Goal: Transaction & Acquisition: Book appointment/travel/reservation

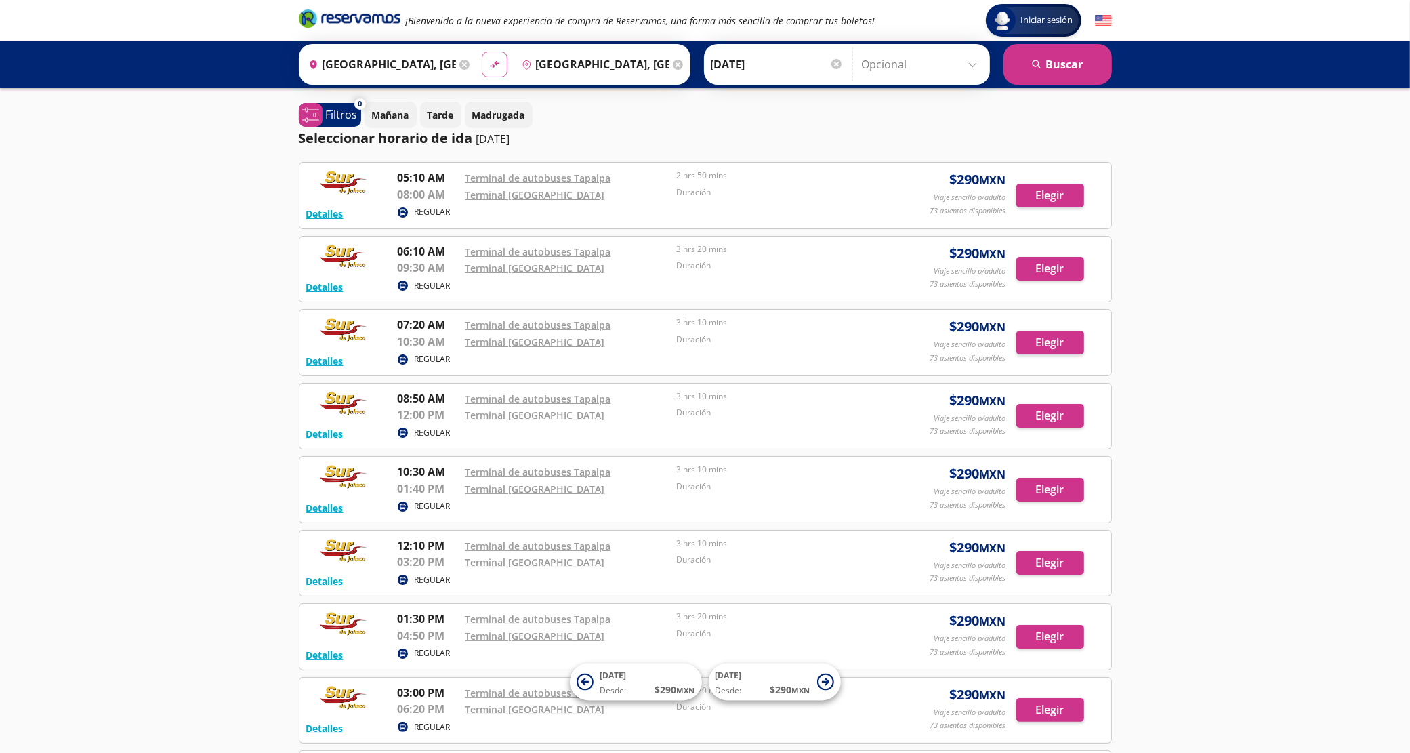
click at [488, 62] on icon "material-symbols:compare-arrows-rounded" at bounding box center [494, 64] width 12 height 13
type input "[GEOGRAPHIC_DATA], [GEOGRAPHIC_DATA]"
click at [1052, 56] on button "search [GEOGRAPHIC_DATA]" at bounding box center [1057, 64] width 108 height 41
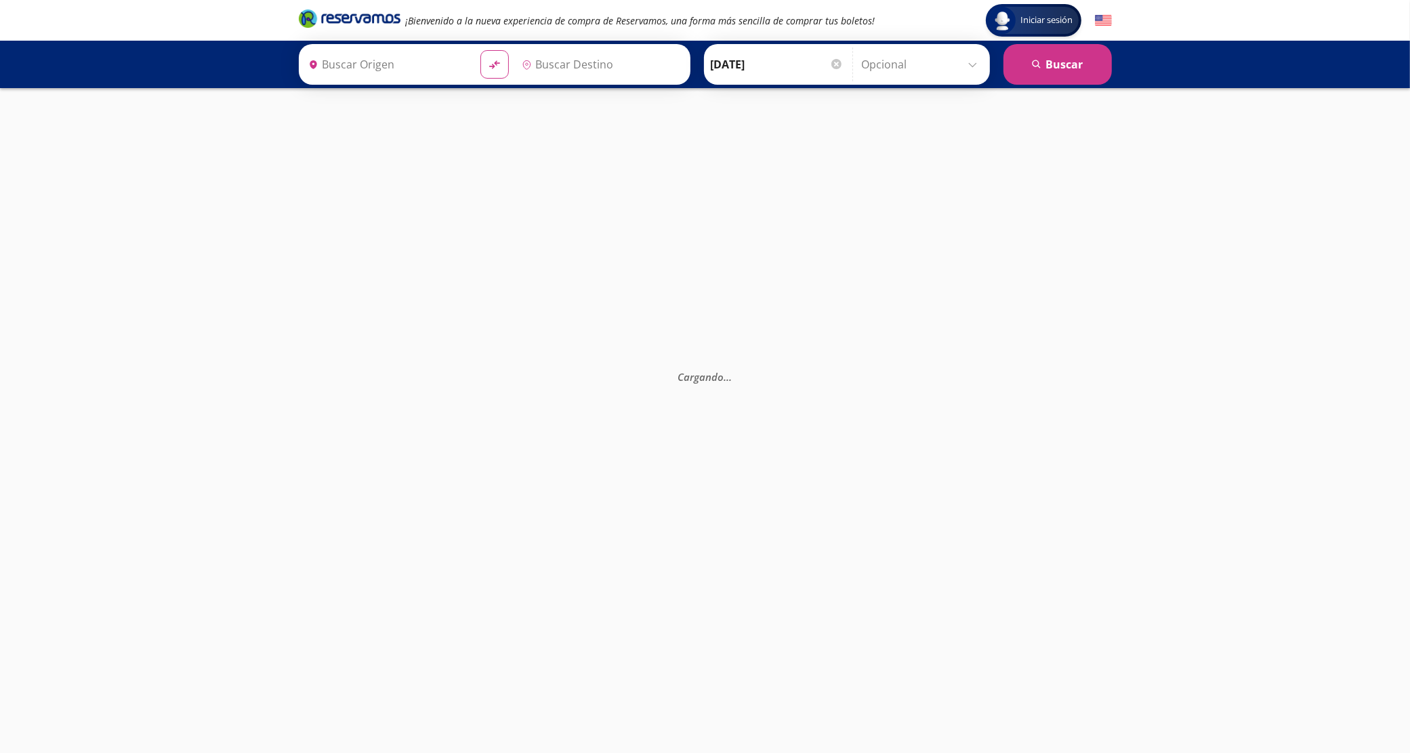
type input "[GEOGRAPHIC_DATA], [GEOGRAPHIC_DATA]"
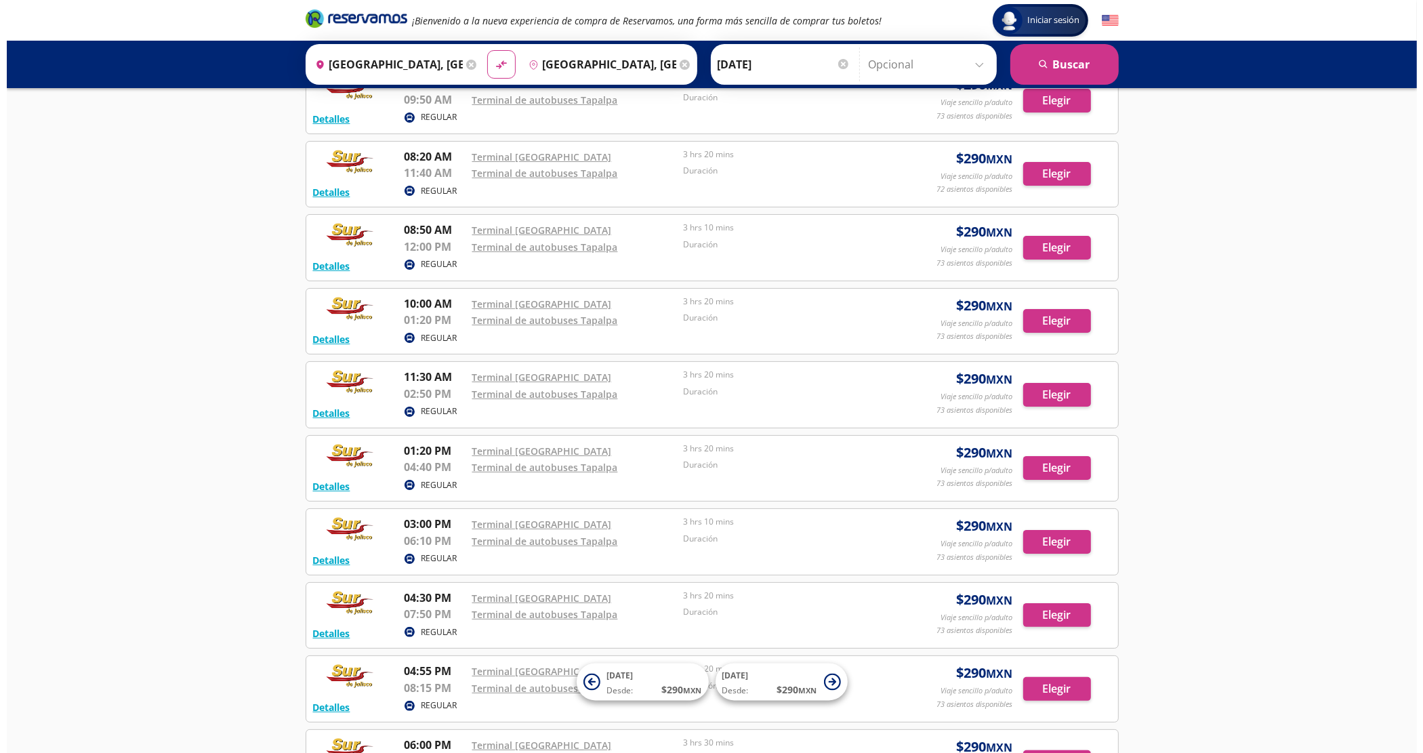
scroll to position [80, 0]
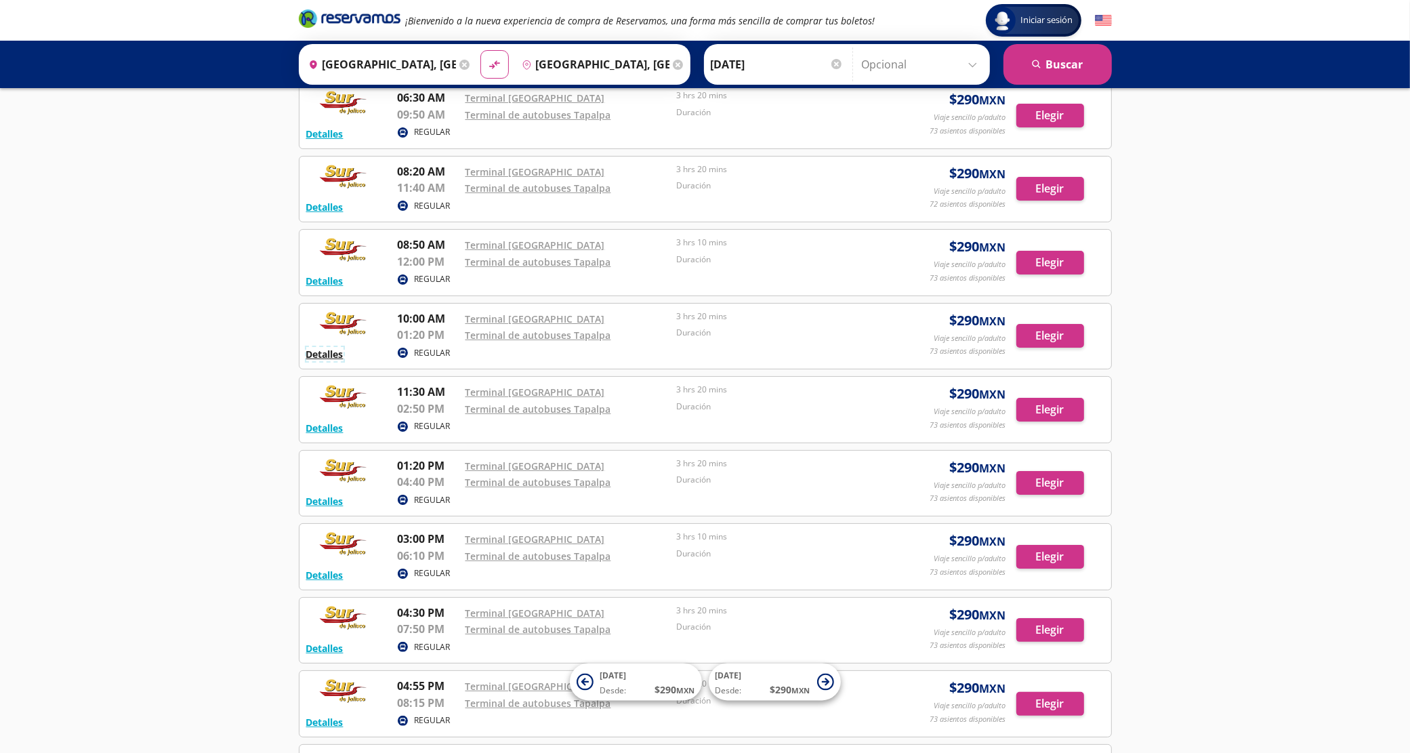
click at [322, 358] on button "Detalles" at bounding box center [324, 354] width 37 height 14
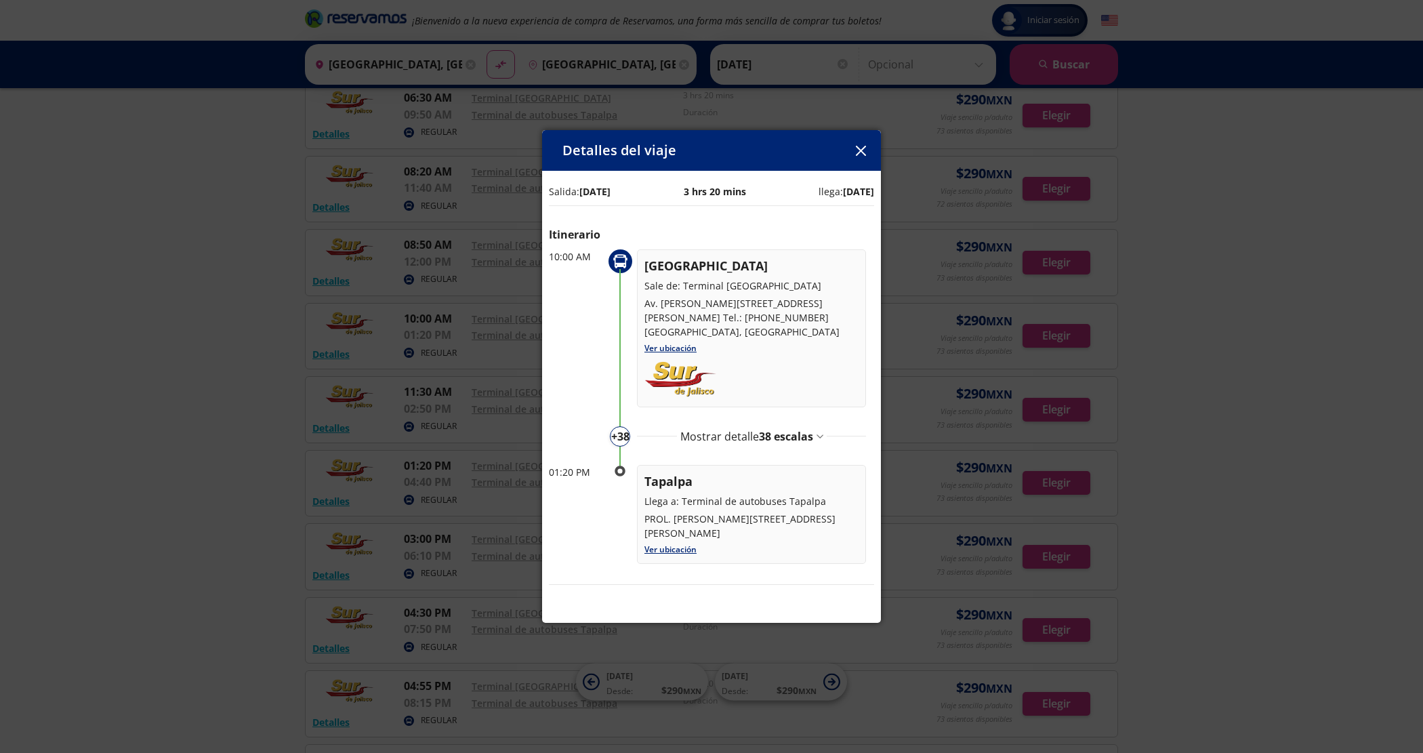
click at [807, 429] on span "38 escalas" at bounding box center [786, 436] width 54 height 15
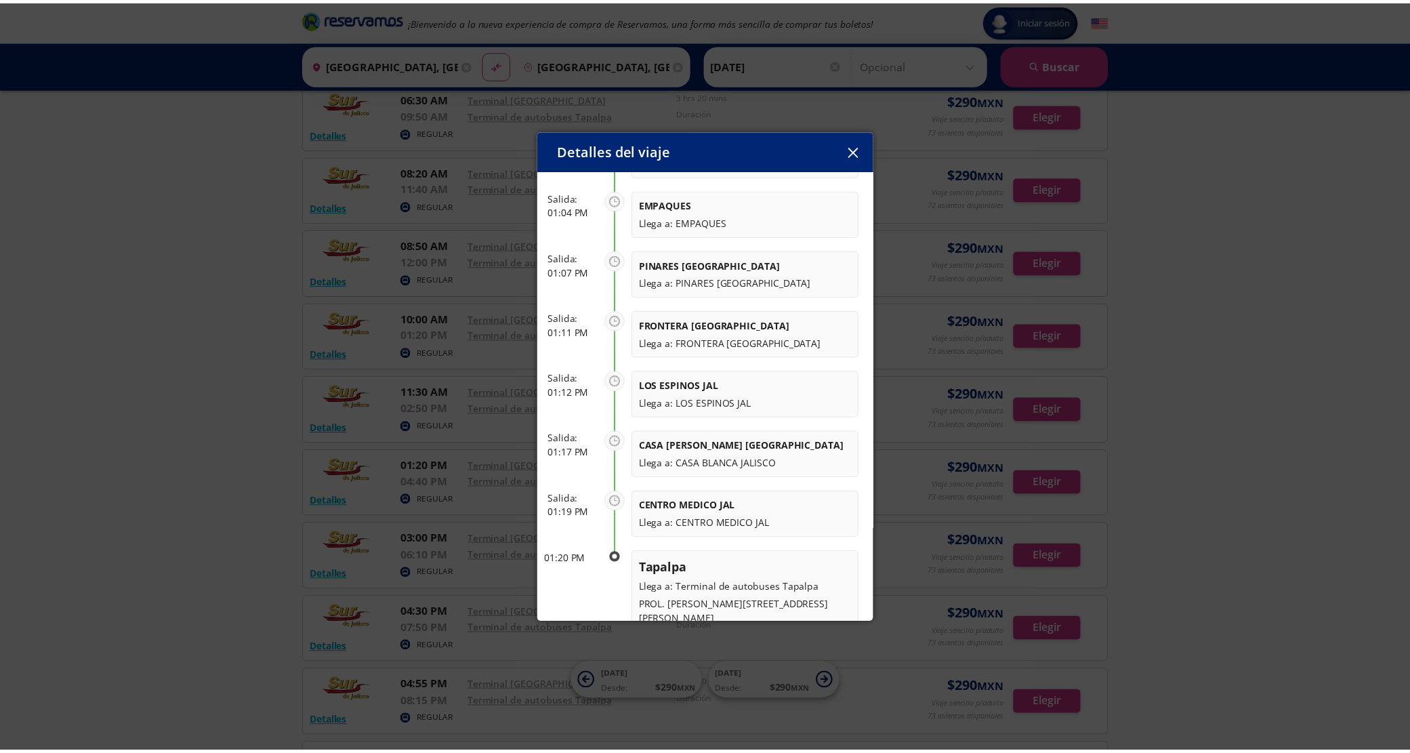
scroll to position [2273, 0]
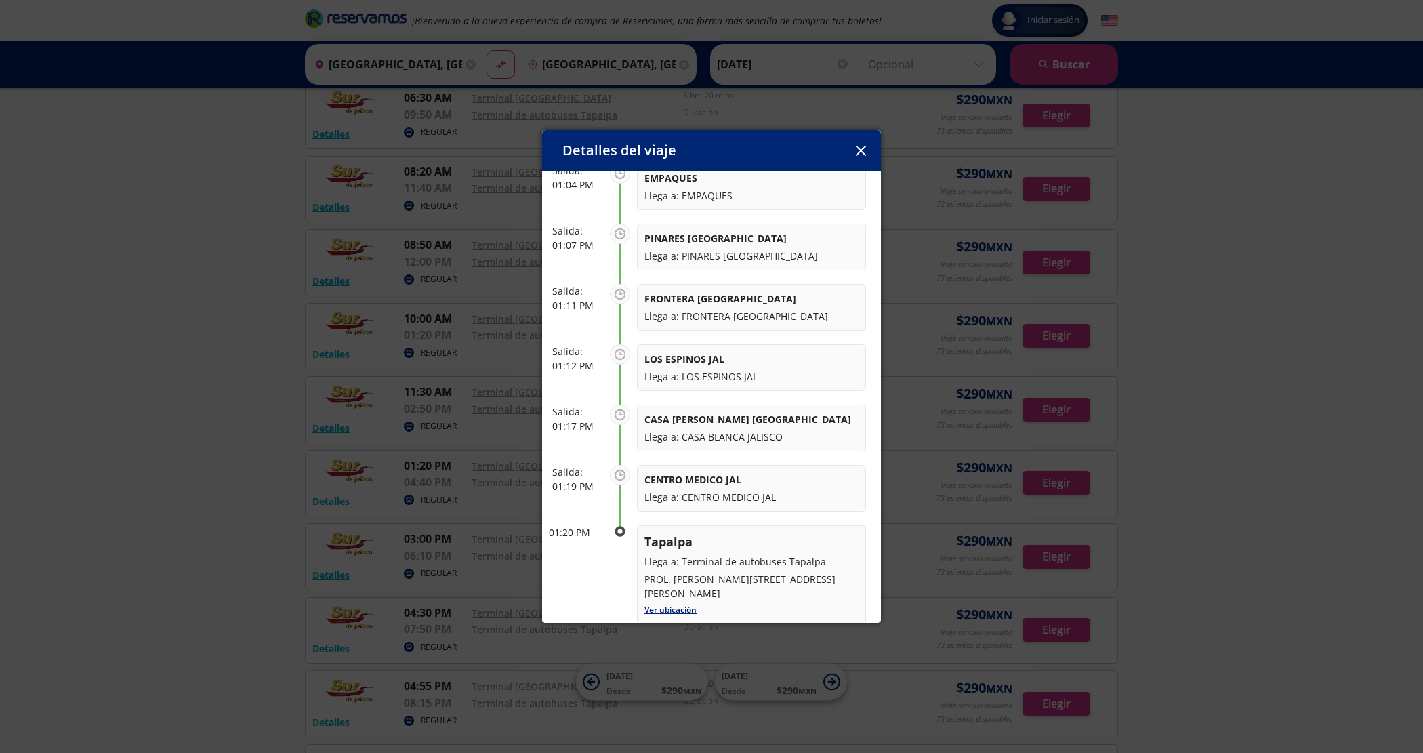
click at [862, 150] on icon "button" at bounding box center [861, 151] width 10 height 10
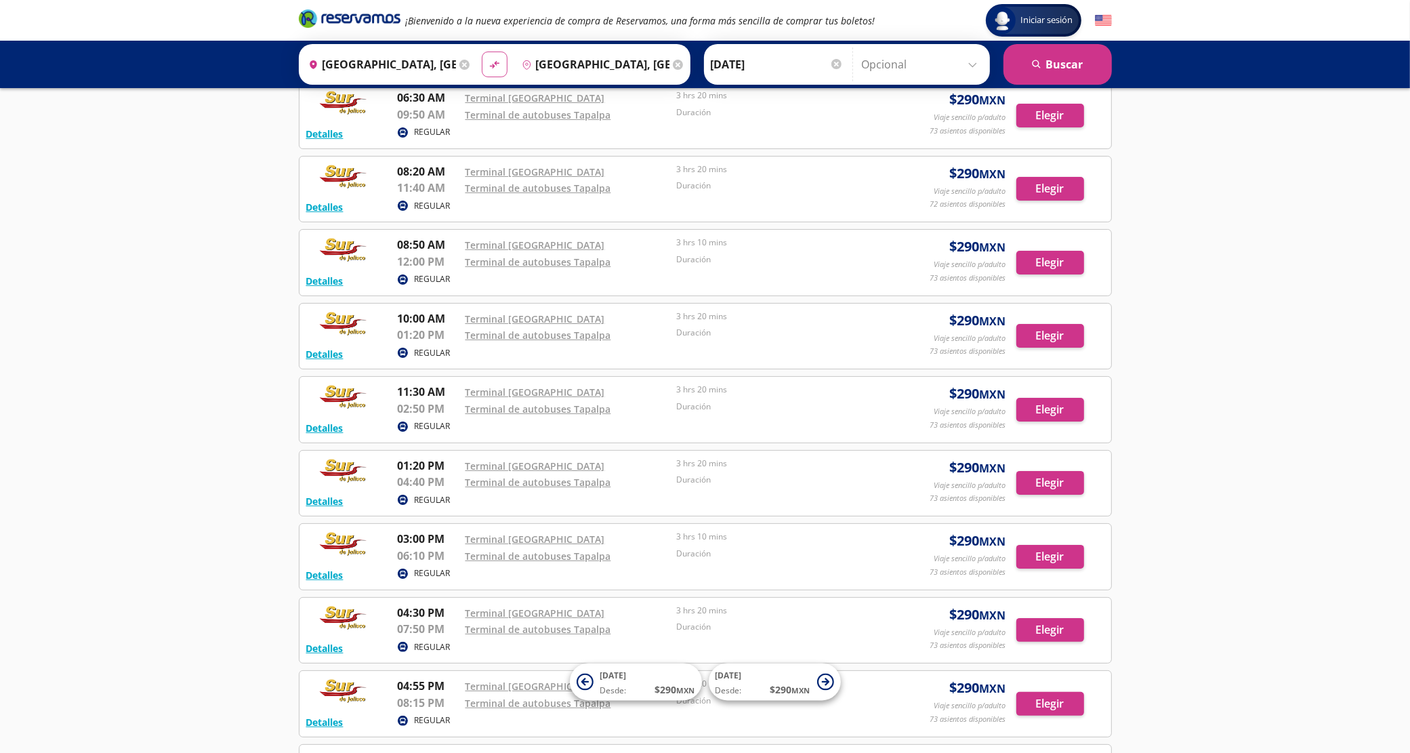
click at [488, 62] on icon "material-symbols:compare-arrows-rounded" at bounding box center [494, 64] width 12 height 13
type input "[GEOGRAPHIC_DATA], [GEOGRAPHIC_DATA]"
click at [1091, 64] on button "search [GEOGRAPHIC_DATA]" at bounding box center [1057, 64] width 108 height 41
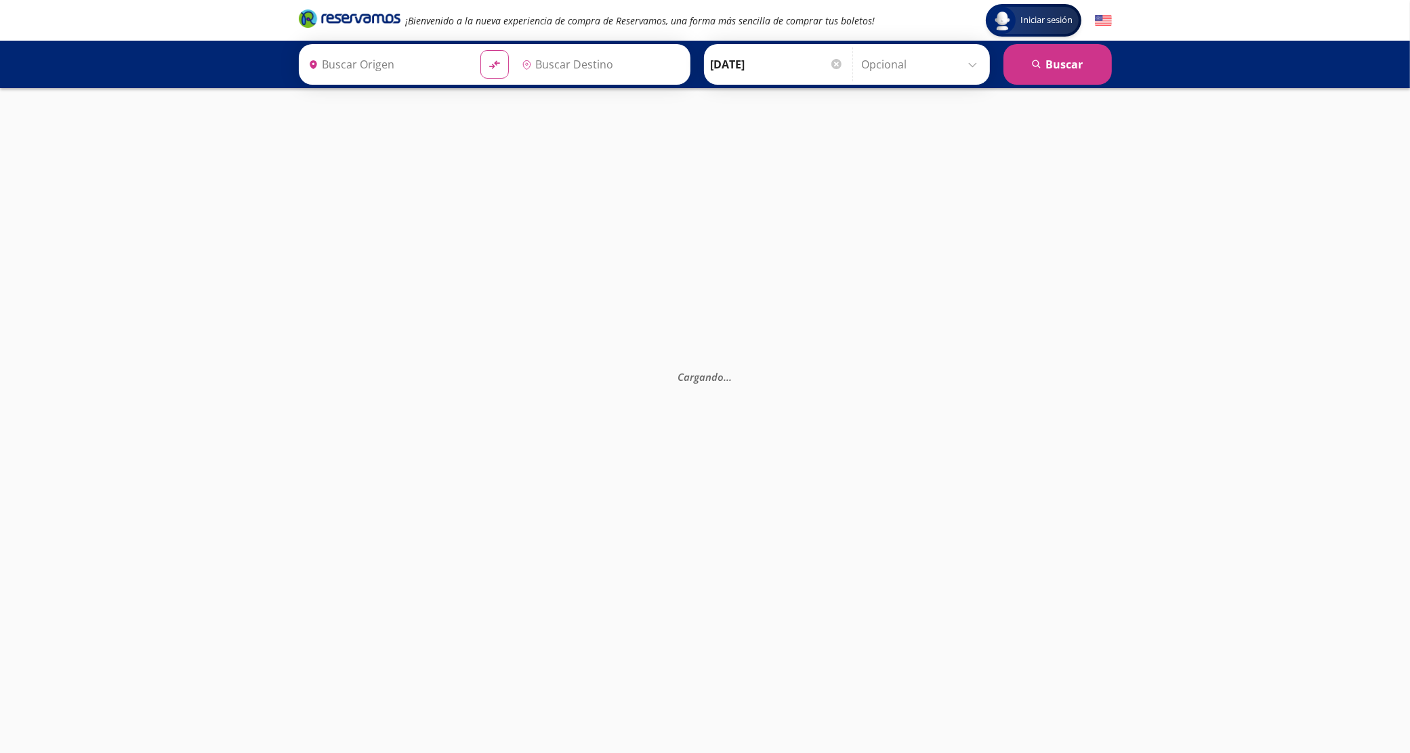
type input "[GEOGRAPHIC_DATA], [GEOGRAPHIC_DATA]"
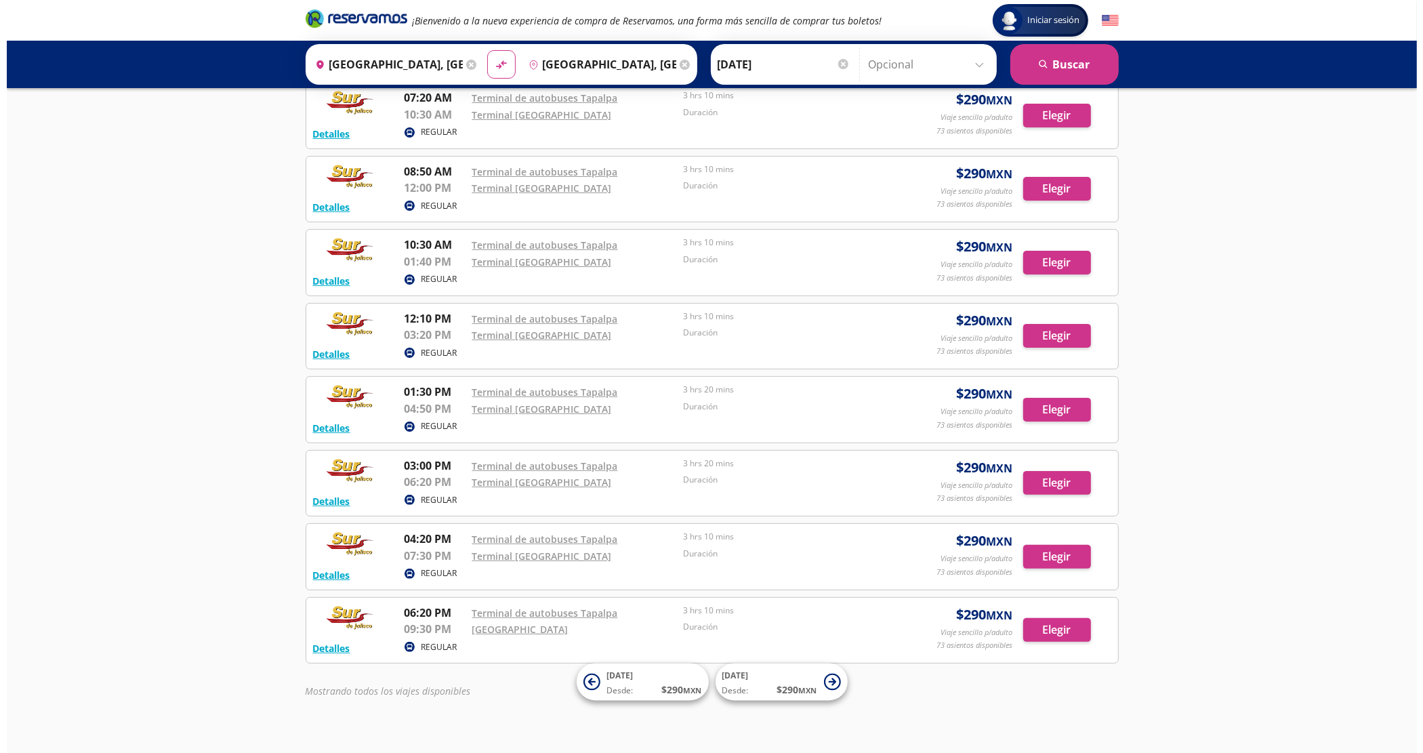
scroll to position [249, 0]
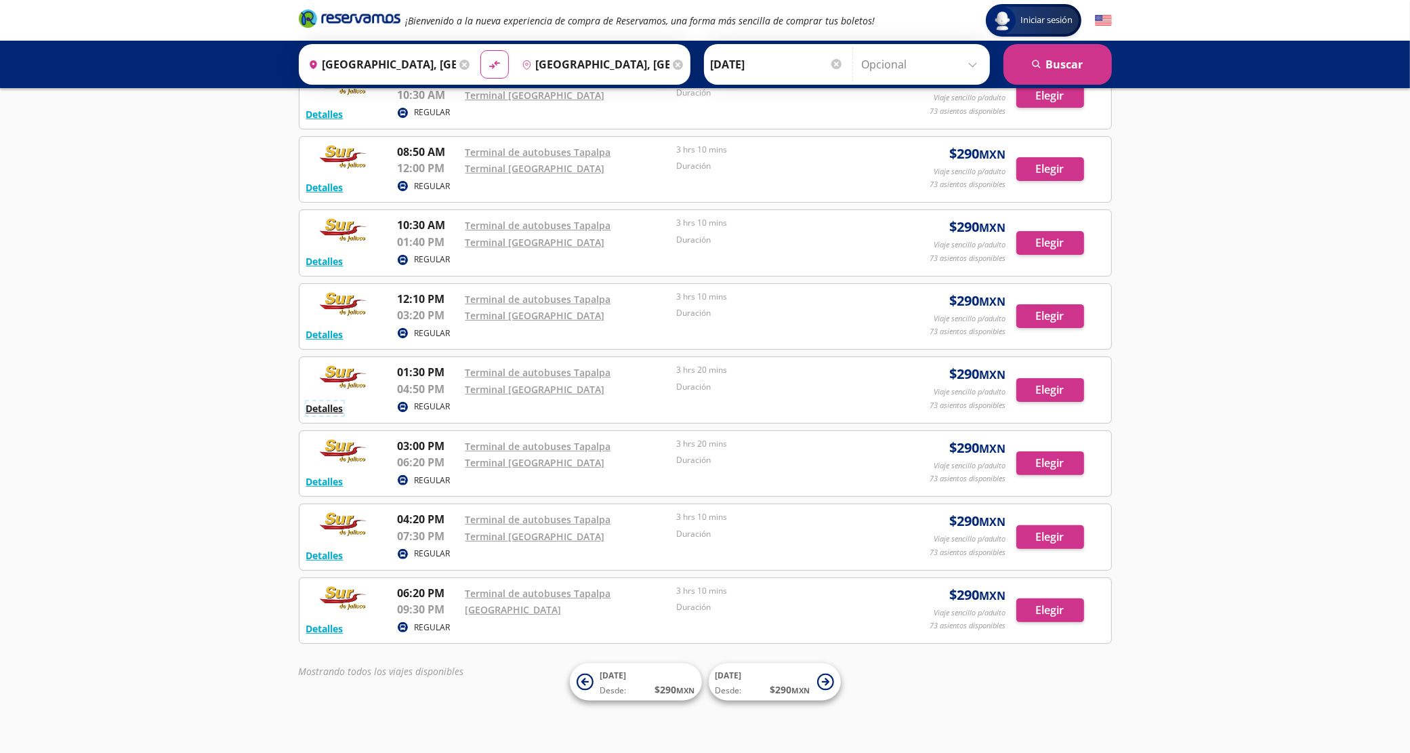
click at [332, 407] on button "Detalles" at bounding box center [324, 408] width 37 height 14
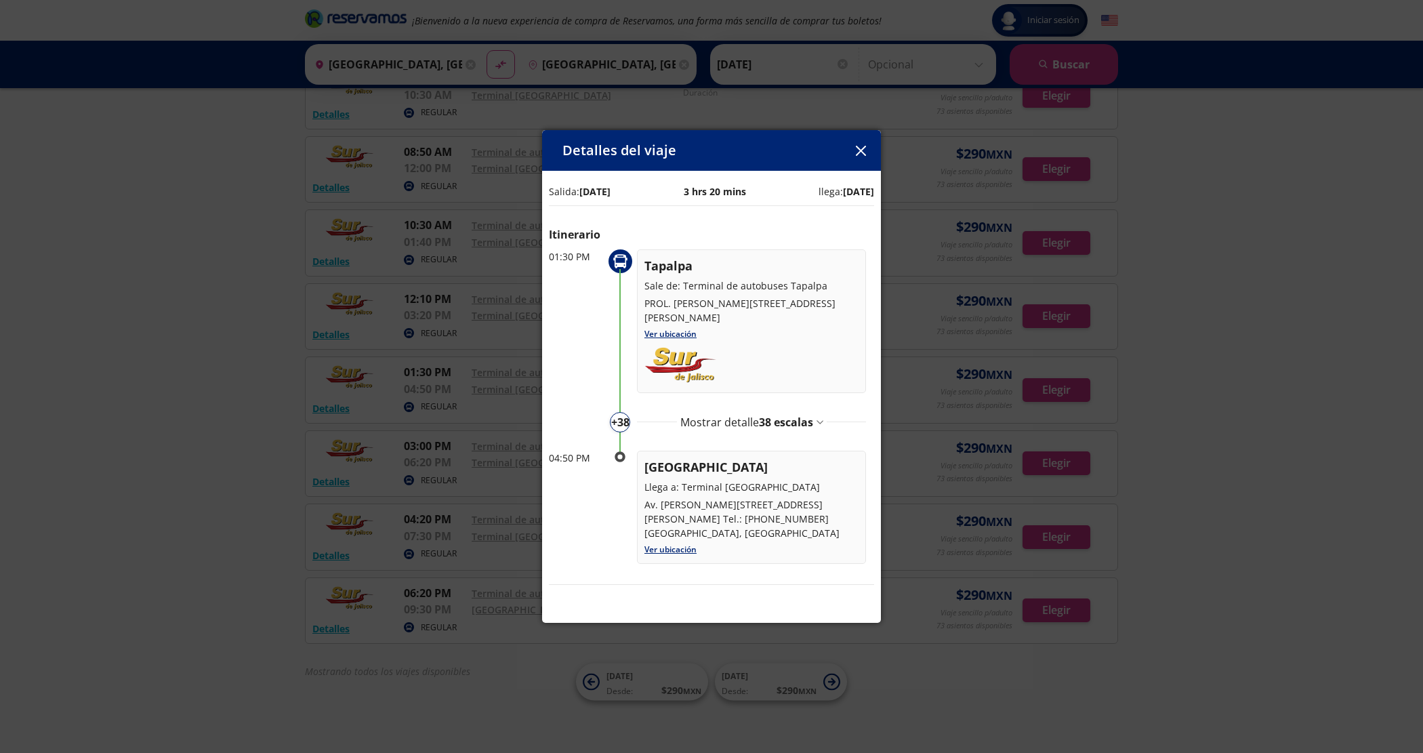
click at [800, 421] on span "38 escalas" at bounding box center [786, 422] width 54 height 15
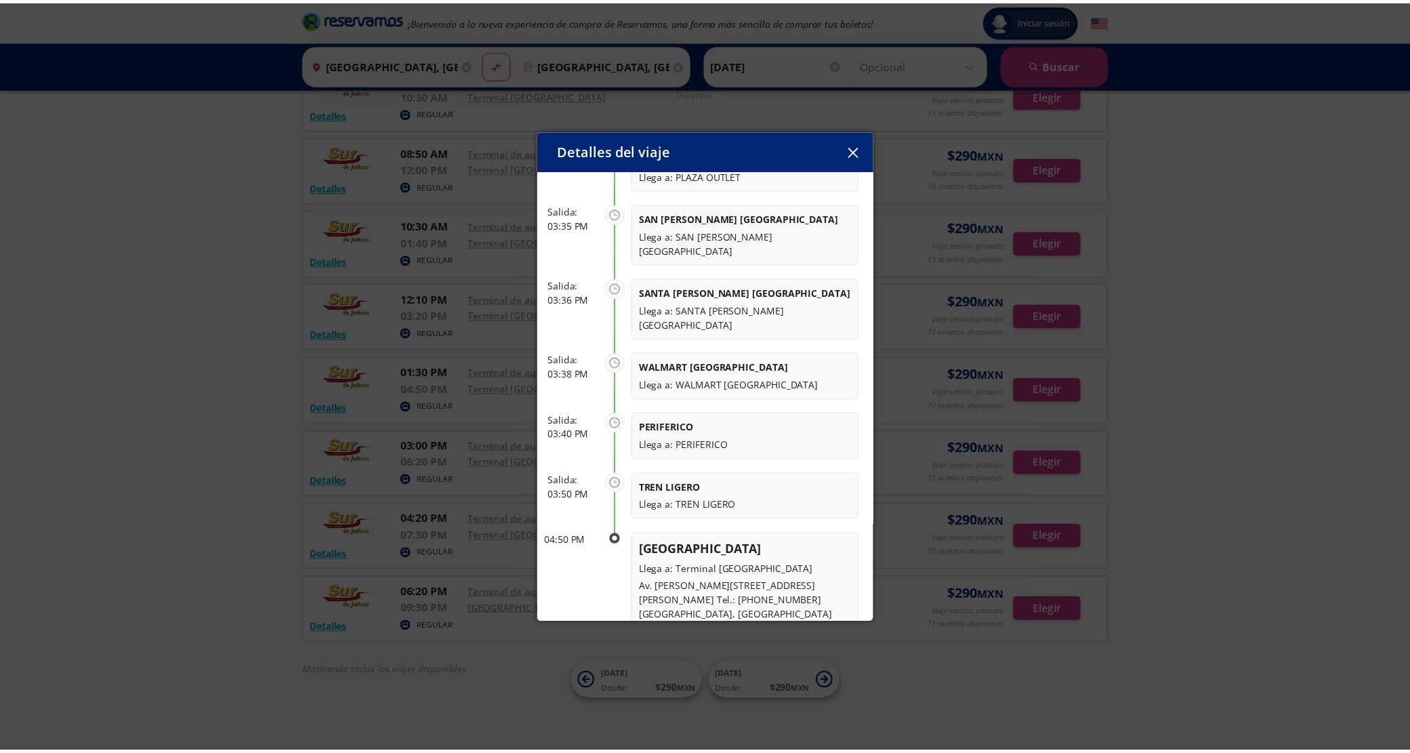
scroll to position [2273, 0]
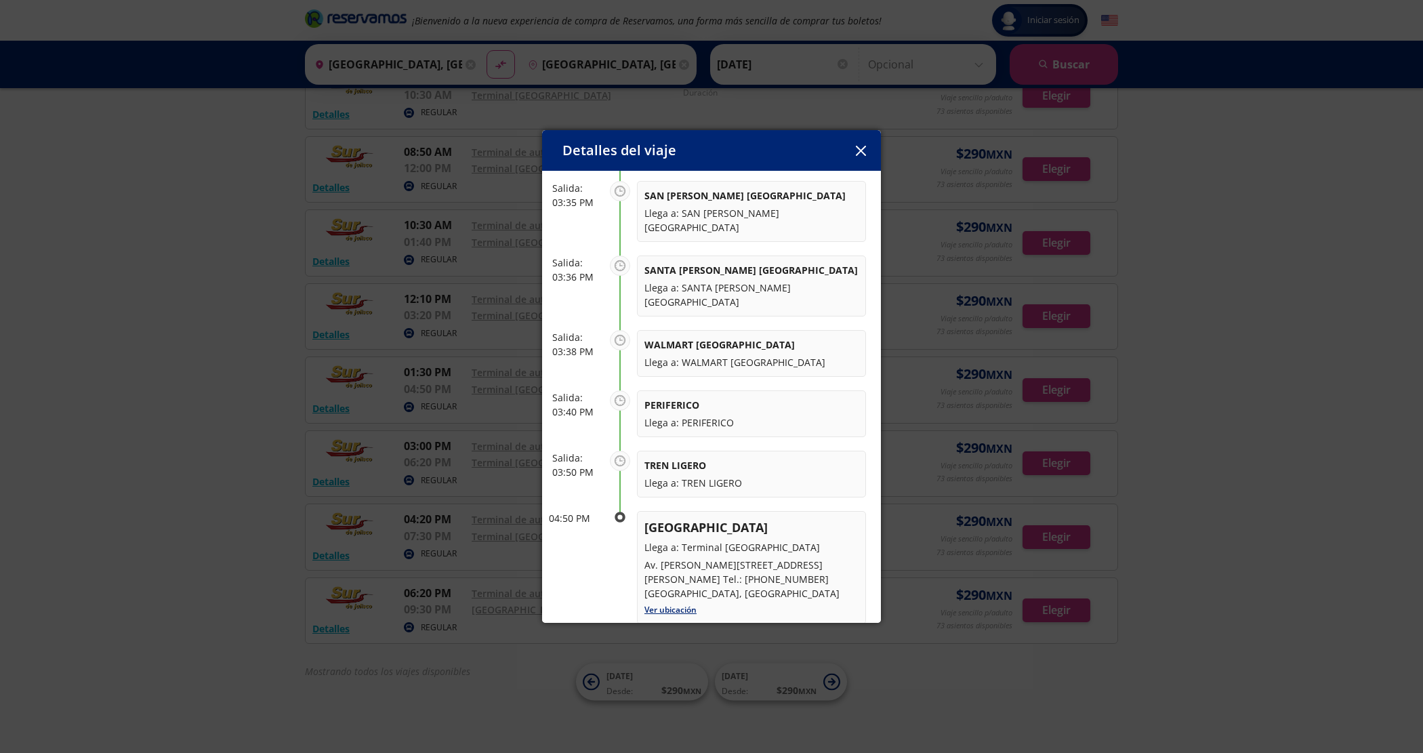
click at [852, 149] on button "button" at bounding box center [860, 150] width 20 height 20
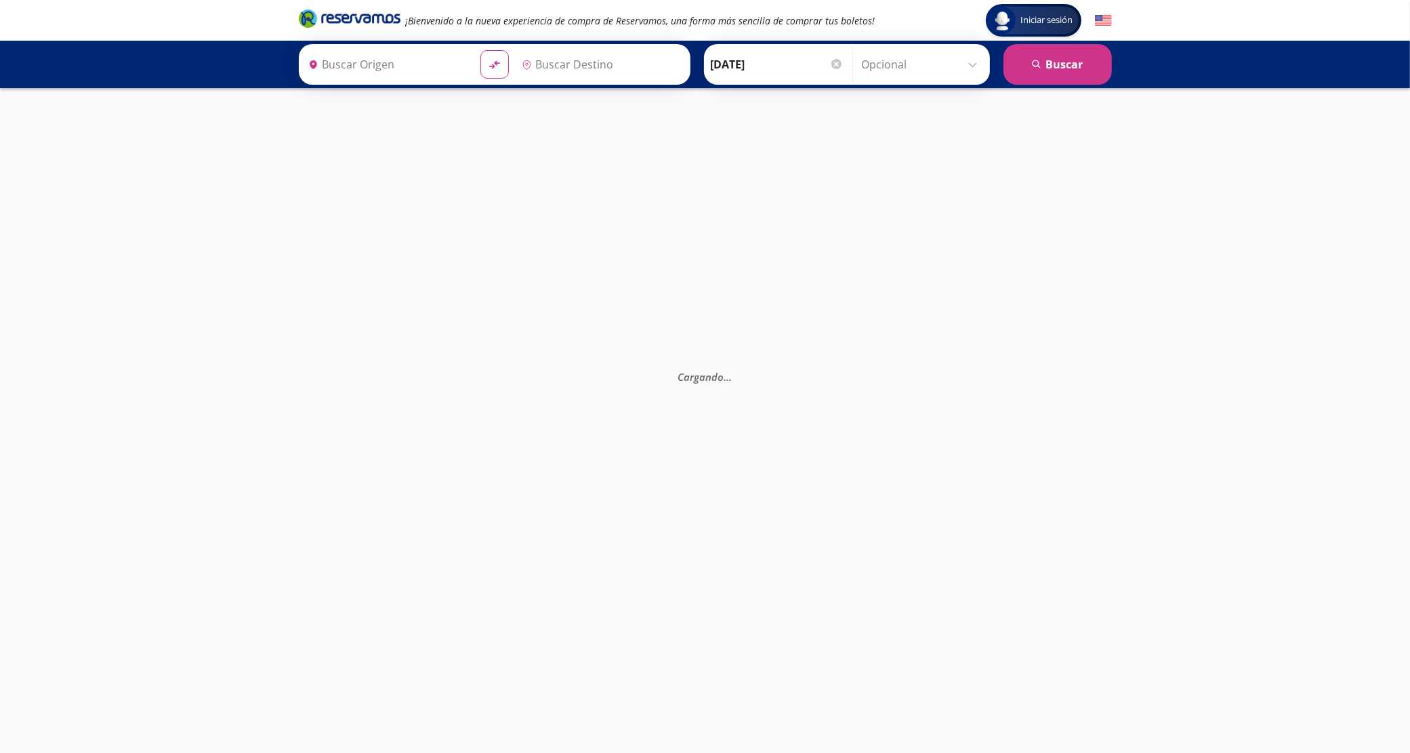
type input "[GEOGRAPHIC_DATA], [GEOGRAPHIC_DATA]"
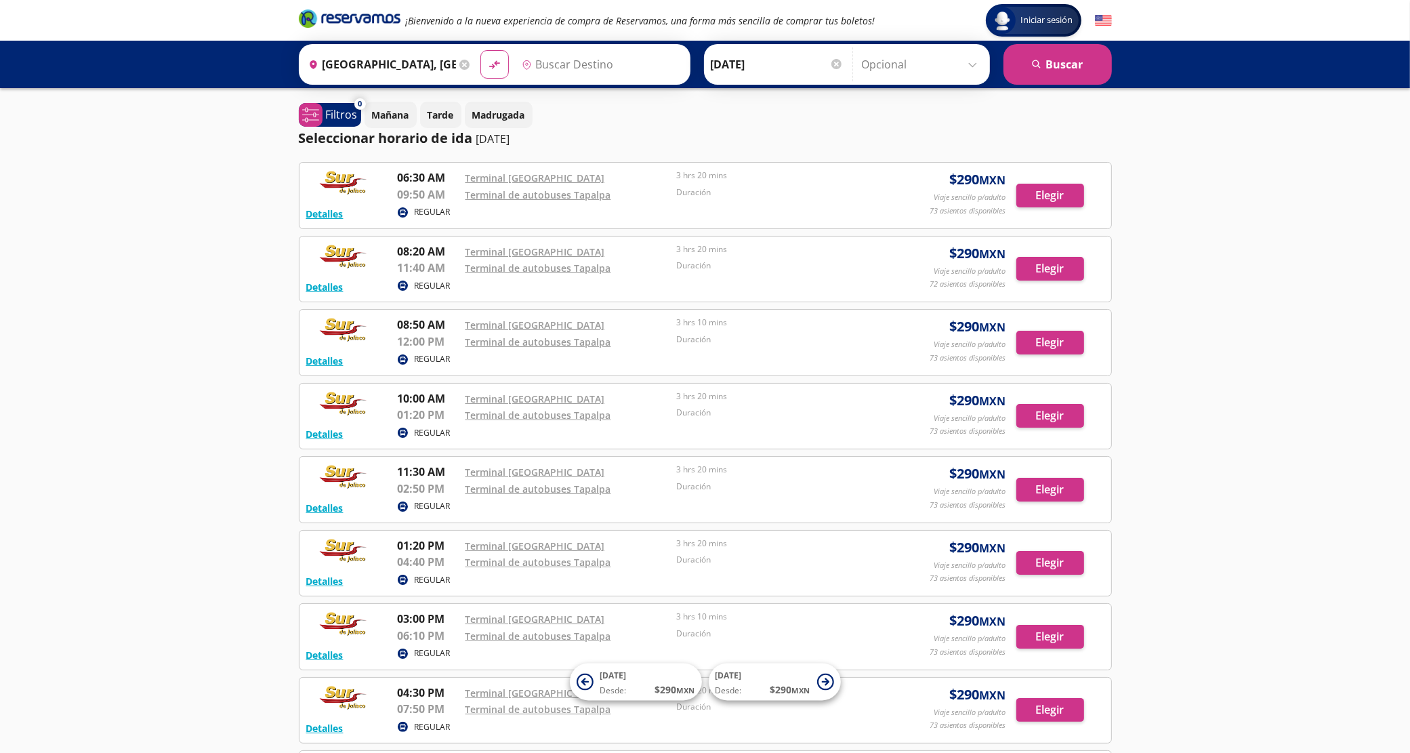
type input "[GEOGRAPHIC_DATA], [GEOGRAPHIC_DATA]"
click at [603, 62] on input "[GEOGRAPHIC_DATA], [GEOGRAPHIC_DATA]" at bounding box center [592, 64] width 153 height 34
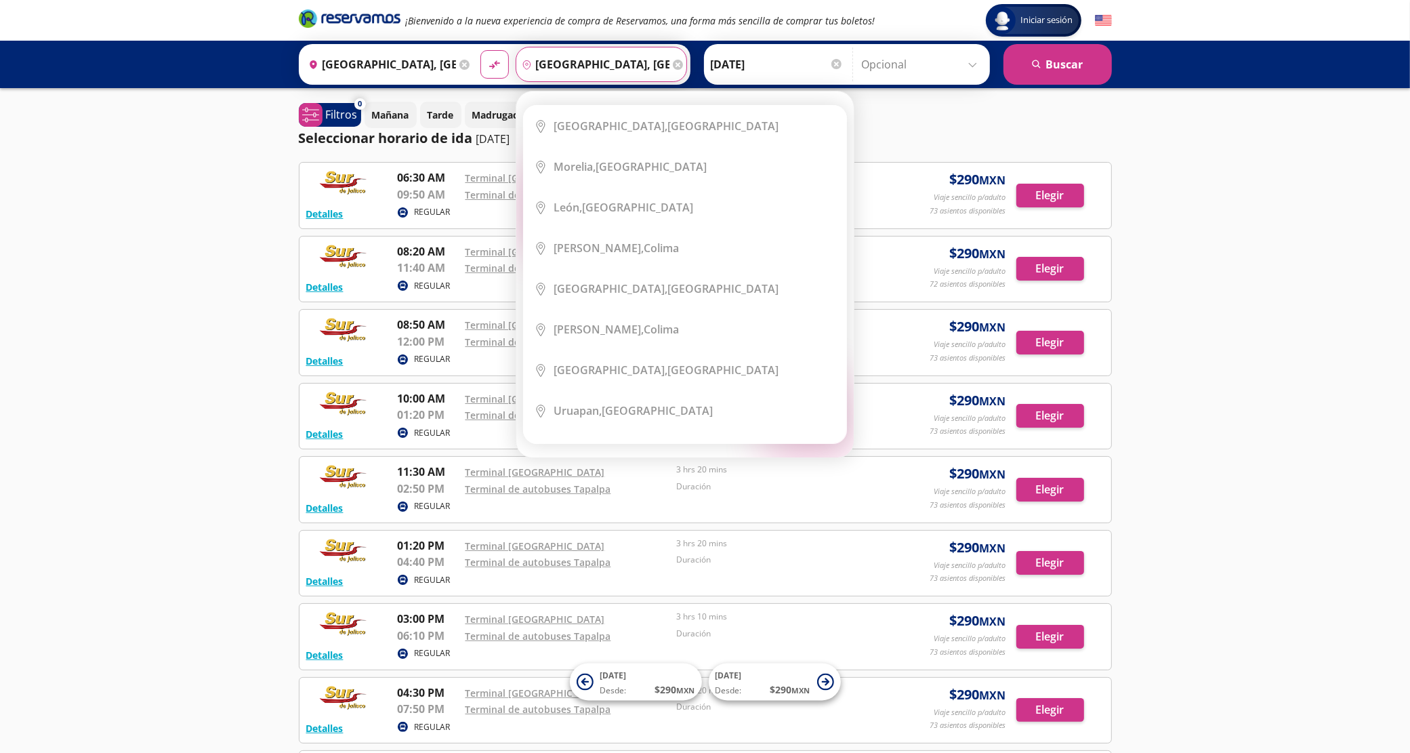
click at [673, 62] on icon at bounding box center [678, 65] width 10 height 10
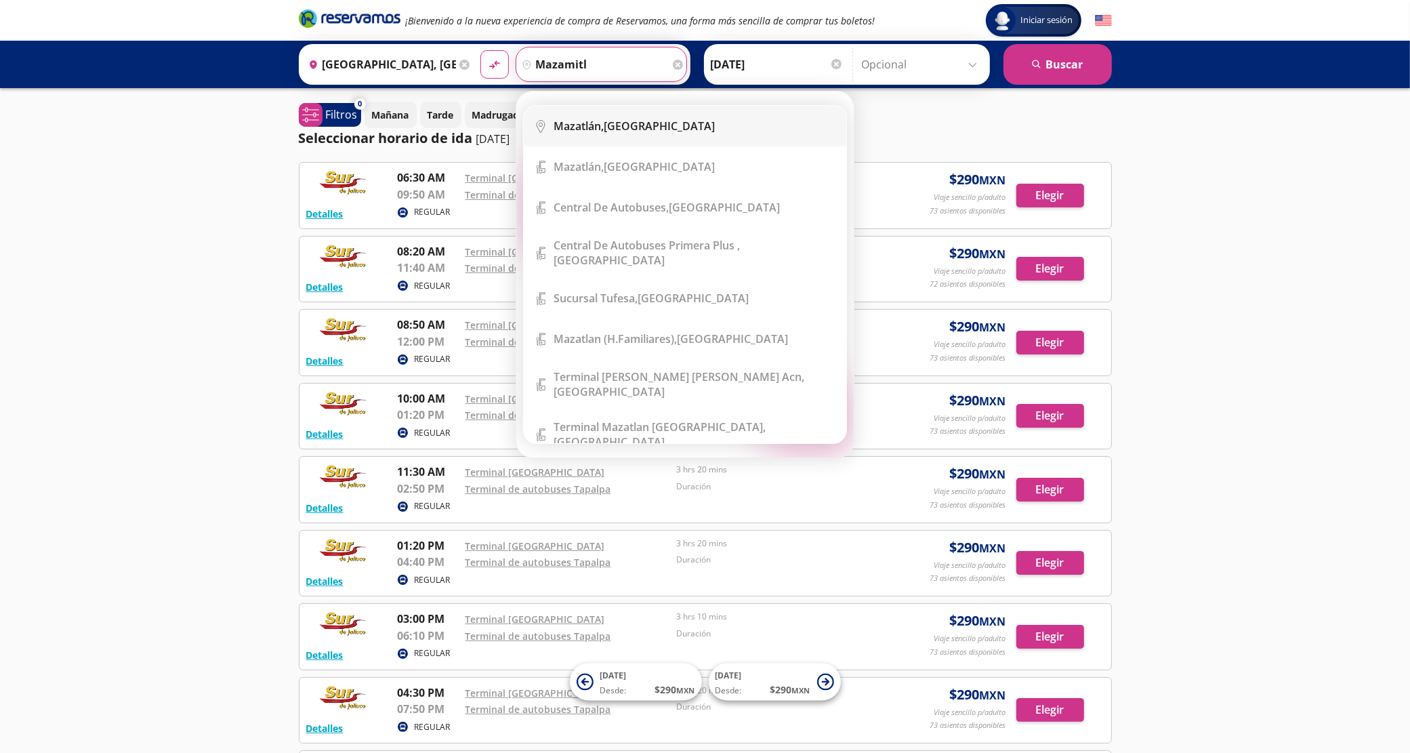
type input "mazamitla"
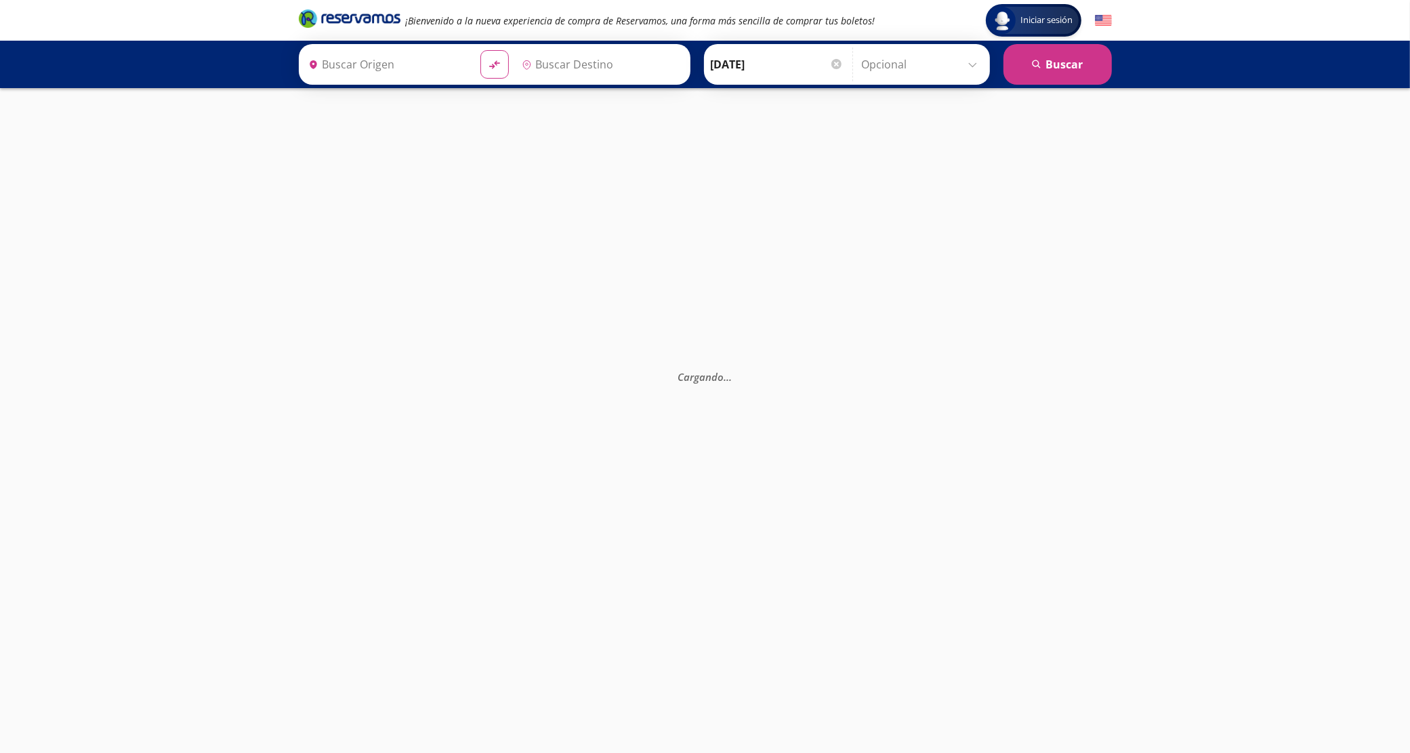
type input "[GEOGRAPHIC_DATA], [GEOGRAPHIC_DATA]"
